Goal: Information Seeking & Learning: Learn about a topic

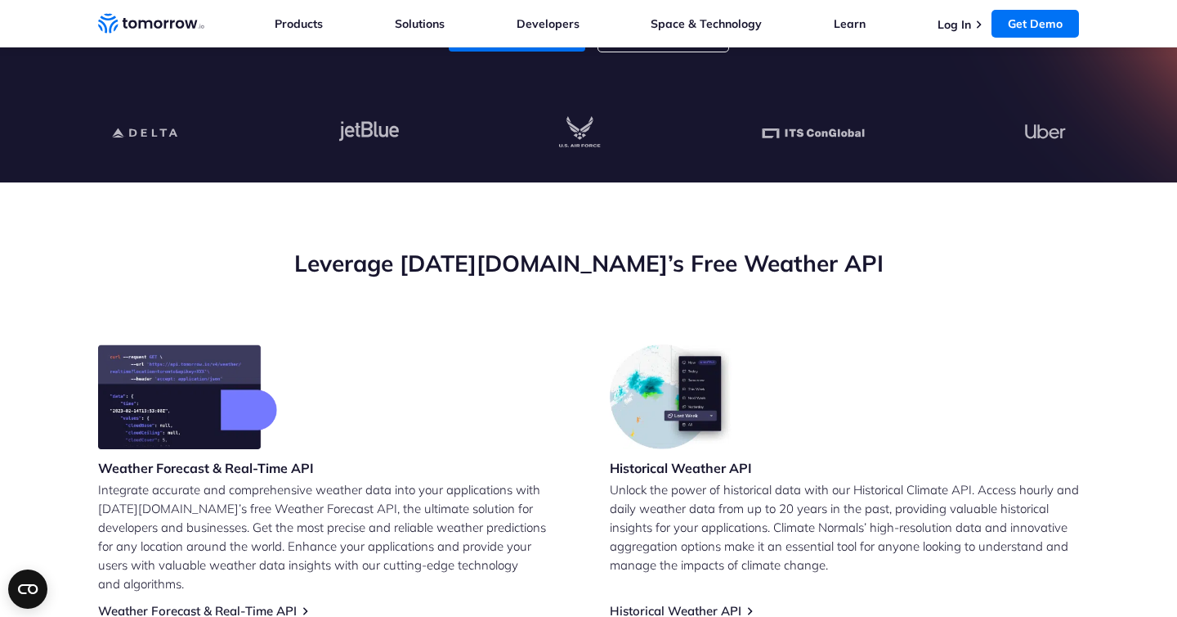
scroll to position [564, 0]
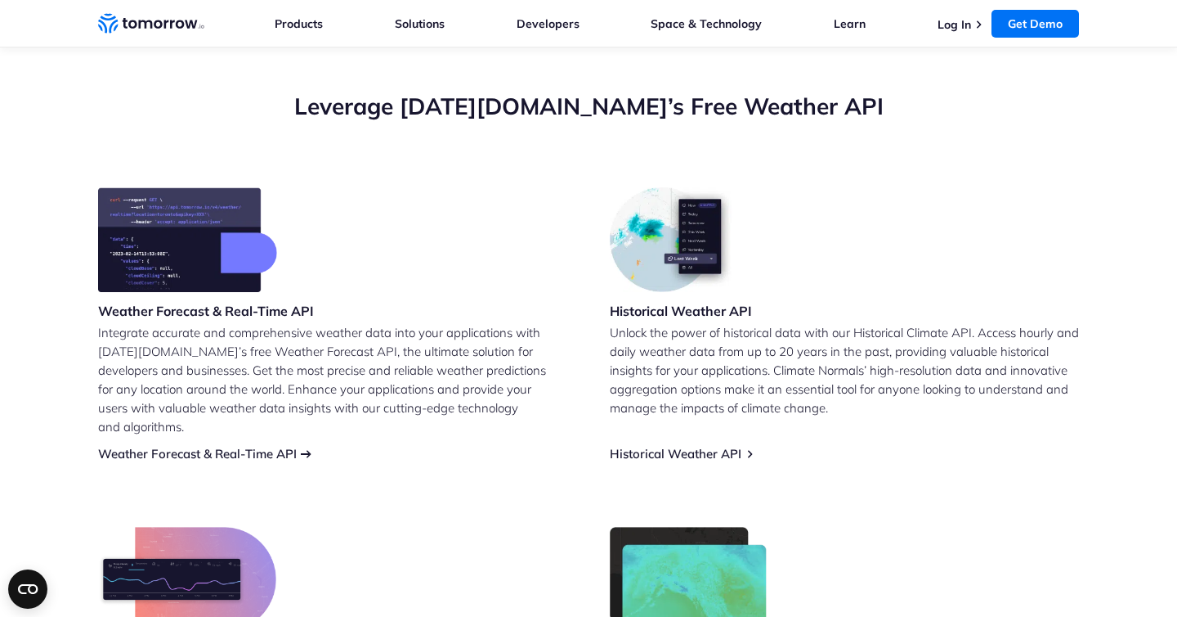
click at [272, 446] on link "Weather Forecast & Real-Time API" at bounding box center [197, 454] width 199 height 16
click at [252, 446] on link "Weather Forecast & Real-Time API" at bounding box center [197, 454] width 199 height 16
click at [639, 446] on link "Historical Weather API" at bounding box center [676, 454] width 132 height 16
click at [195, 446] on link "Weather Forecast & Real-Time API" at bounding box center [197, 454] width 199 height 16
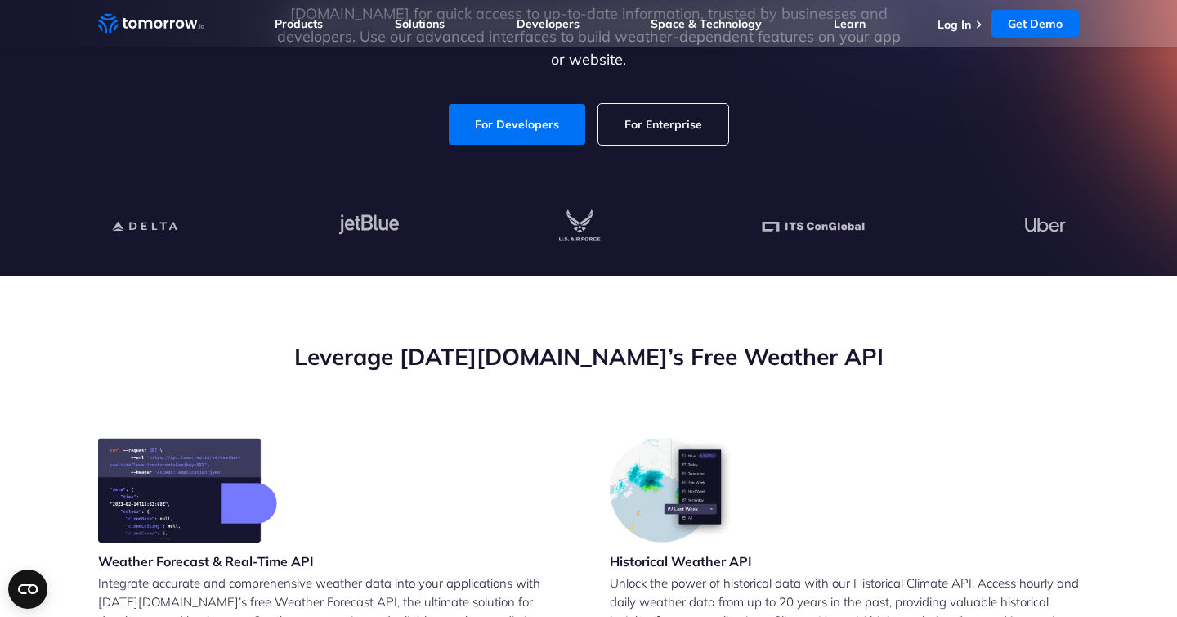
scroll to position [492, 0]
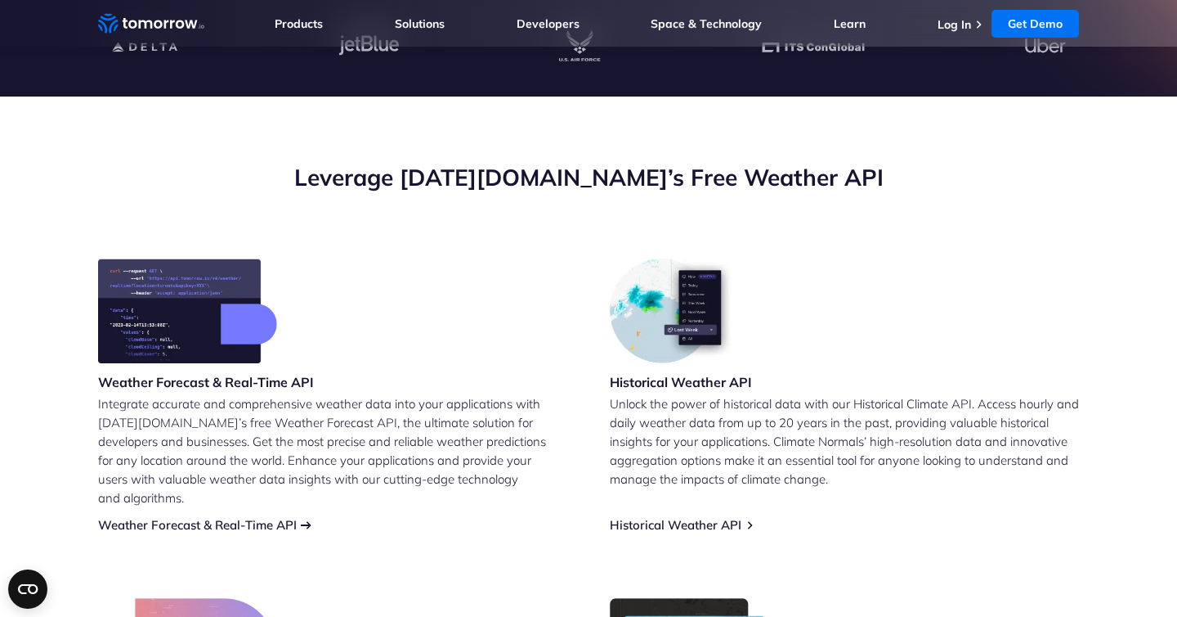
click at [268, 517] on link "Weather Forecast & Real-Time API" at bounding box center [197, 525] width 199 height 16
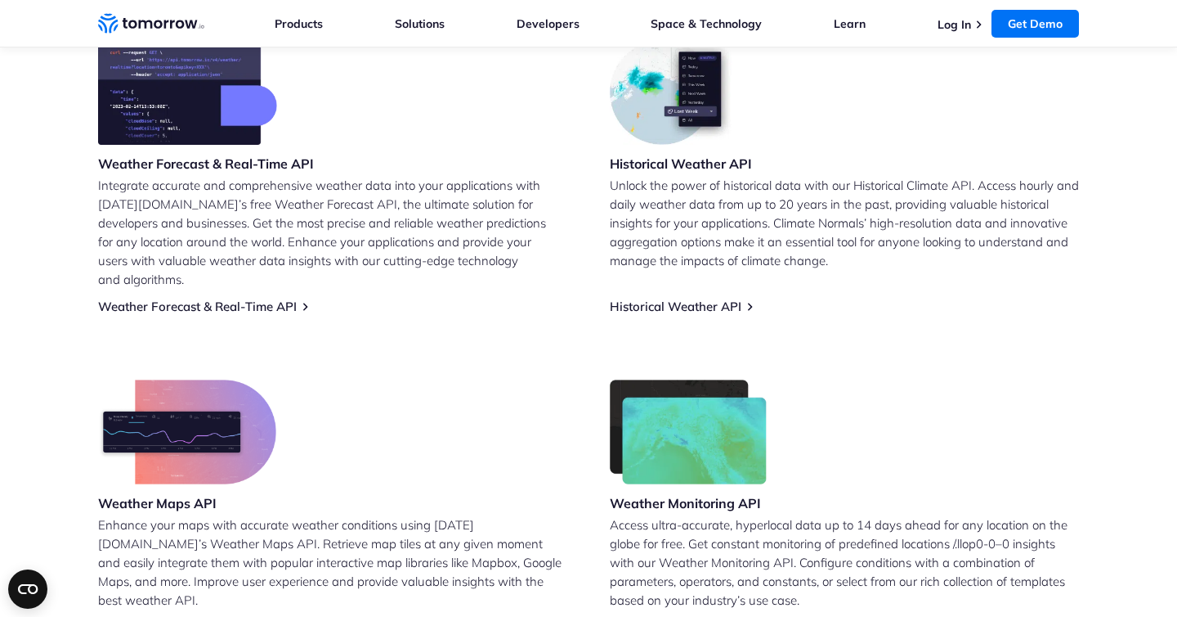
scroll to position [778, 0]
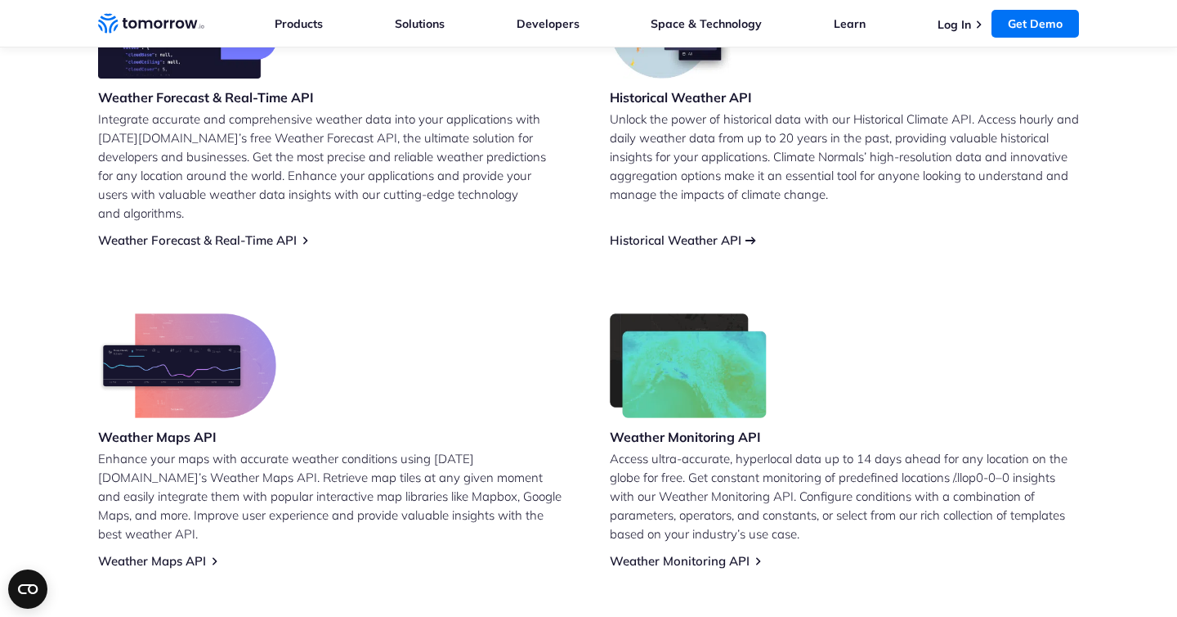
click at [647, 232] on link "Historical Weather API" at bounding box center [676, 240] width 132 height 16
click at [202, 428] on h3 "Weather Maps API" at bounding box center [187, 437] width 178 height 18
click at [164, 553] on link "Weather Maps API" at bounding box center [152, 561] width 108 height 16
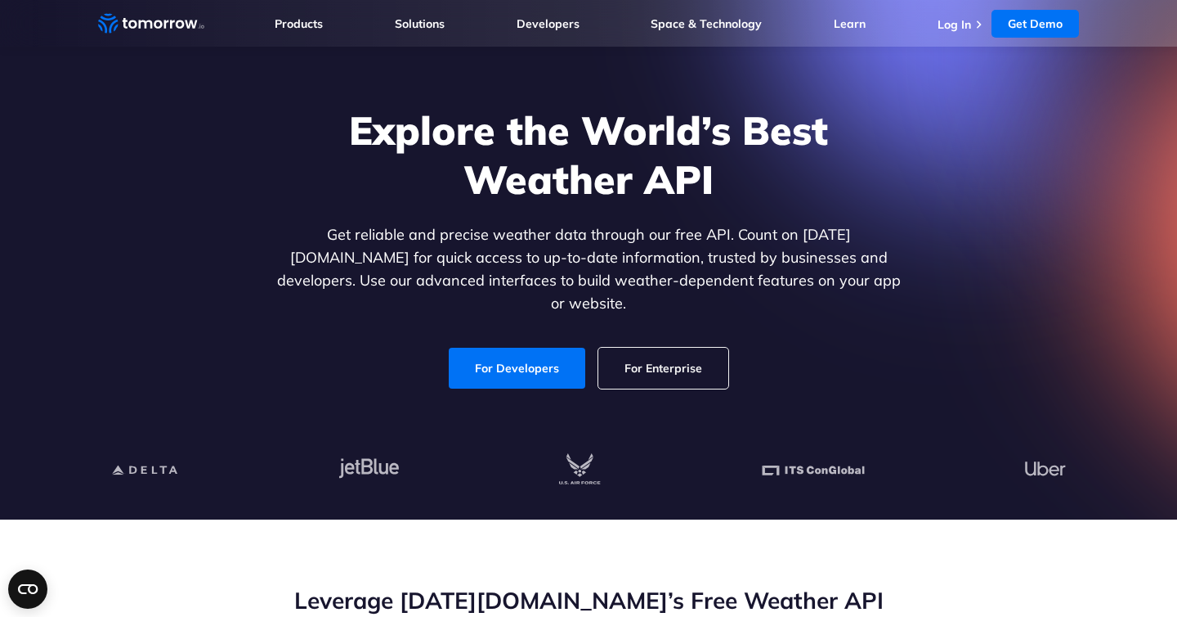
scroll to position [0, 0]
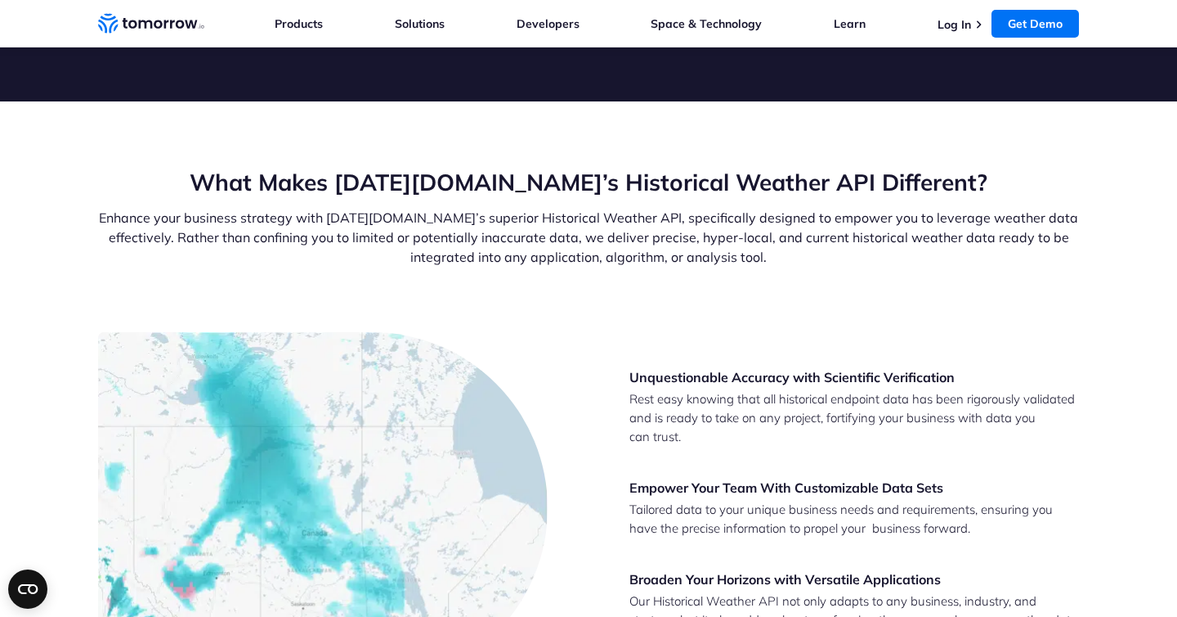
scroll to position [2358, 0]
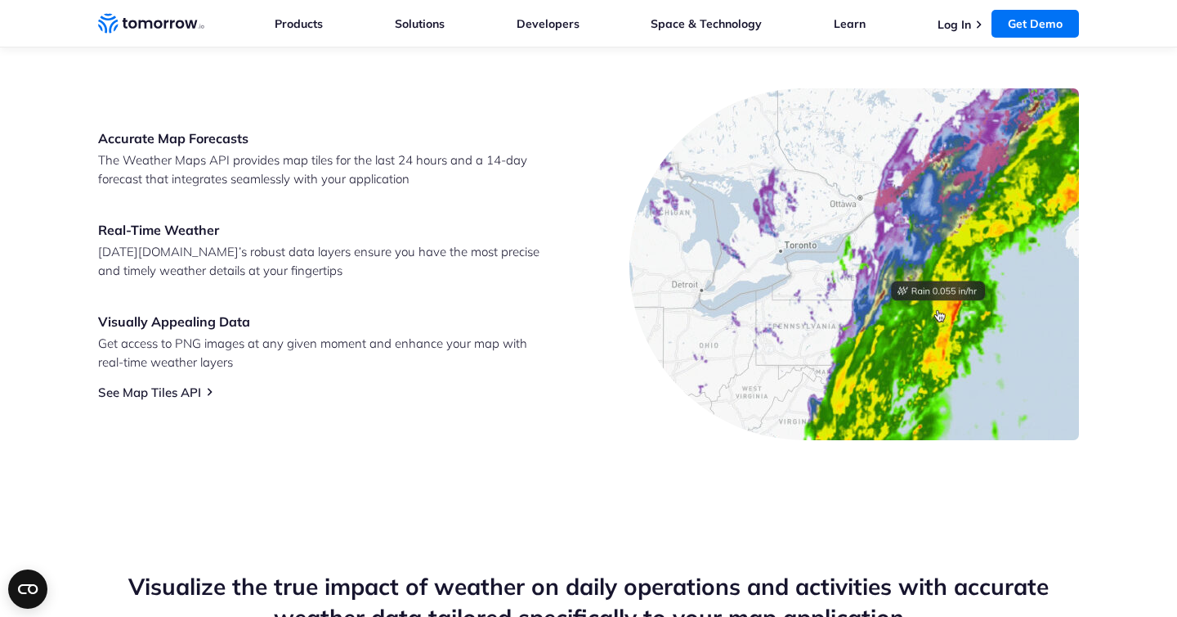
scroll to position [776, 0]
